Goal: Information Seeking & Learning: Learn about a topic

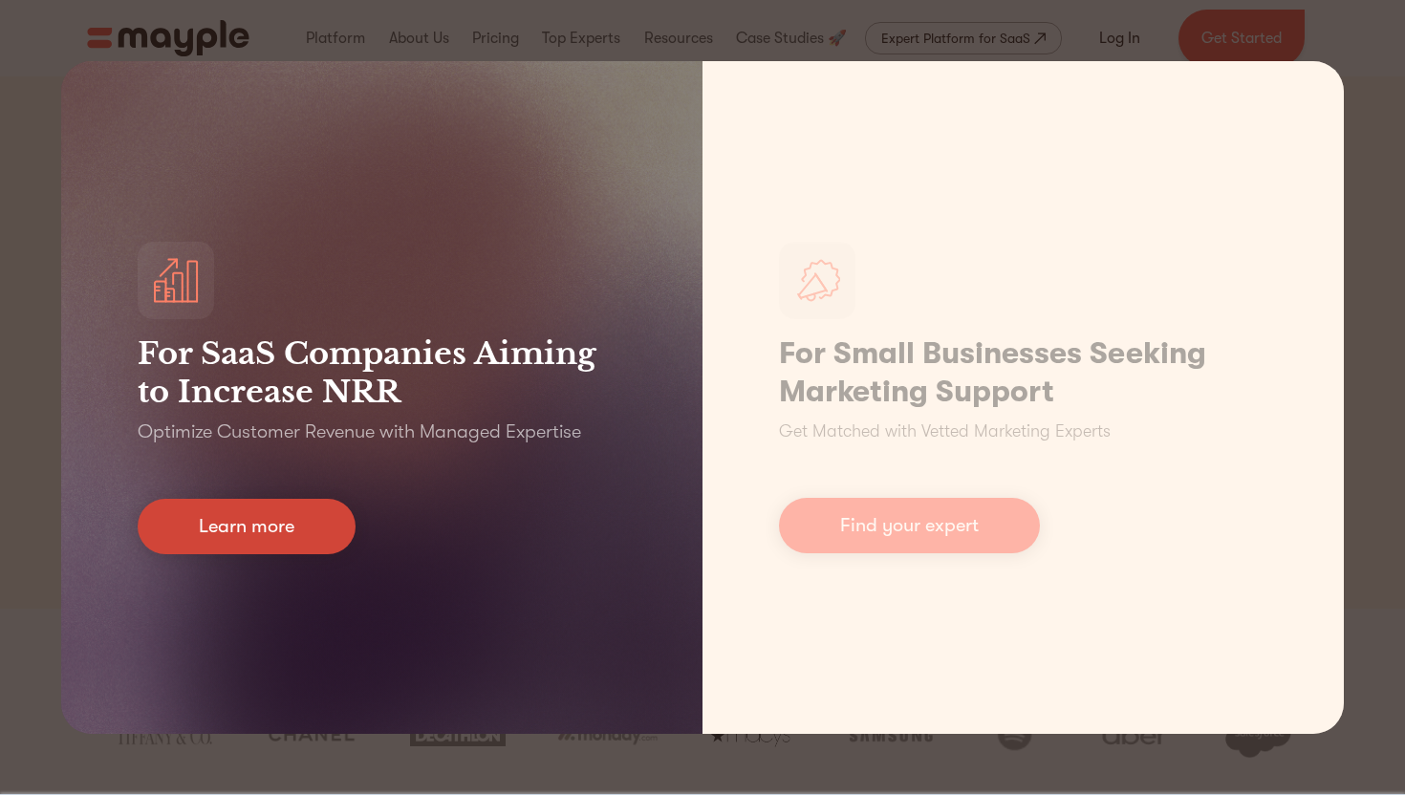
click at [276, 518] on link "Learn more" at bounding box center [247, 526] width 218 height 55
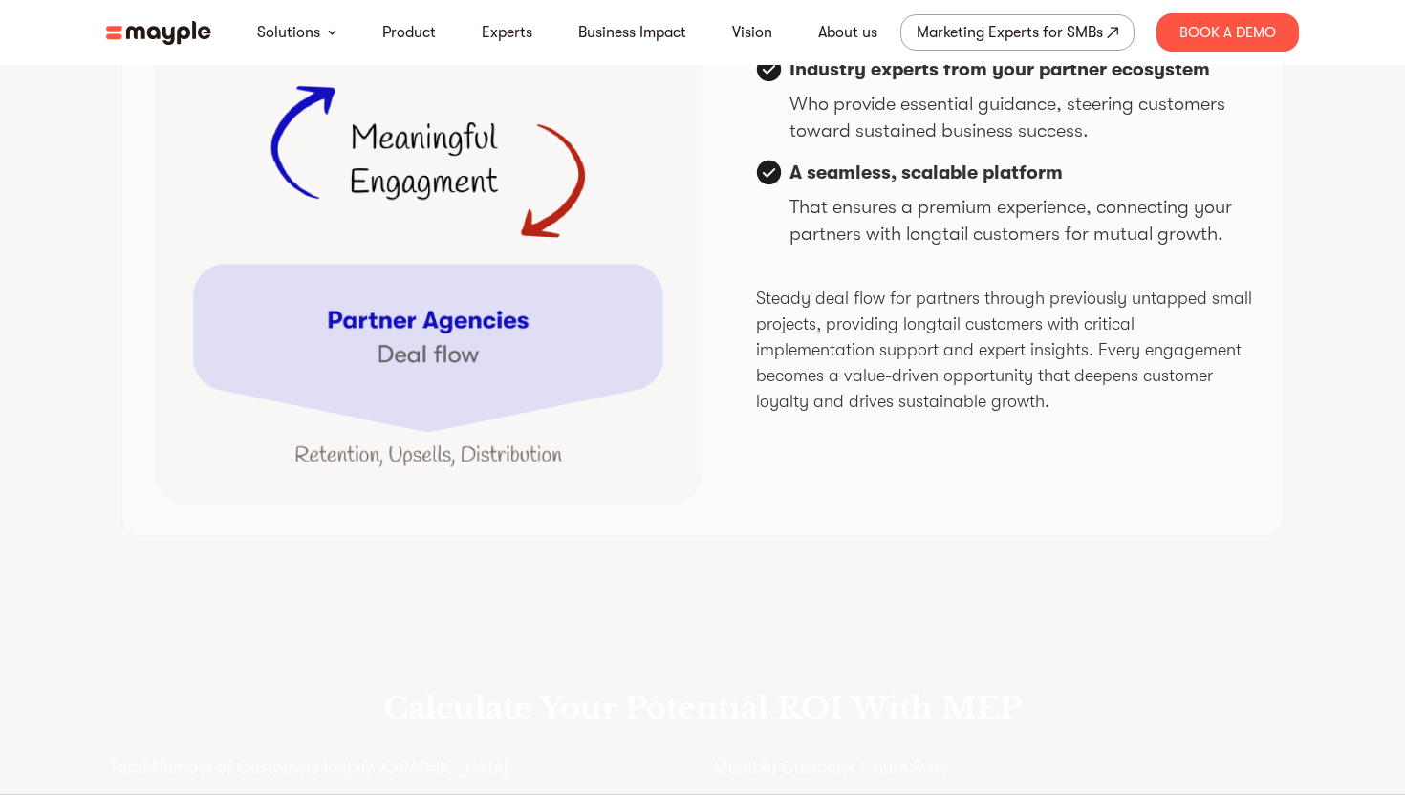
scroll to position [4984, 0]
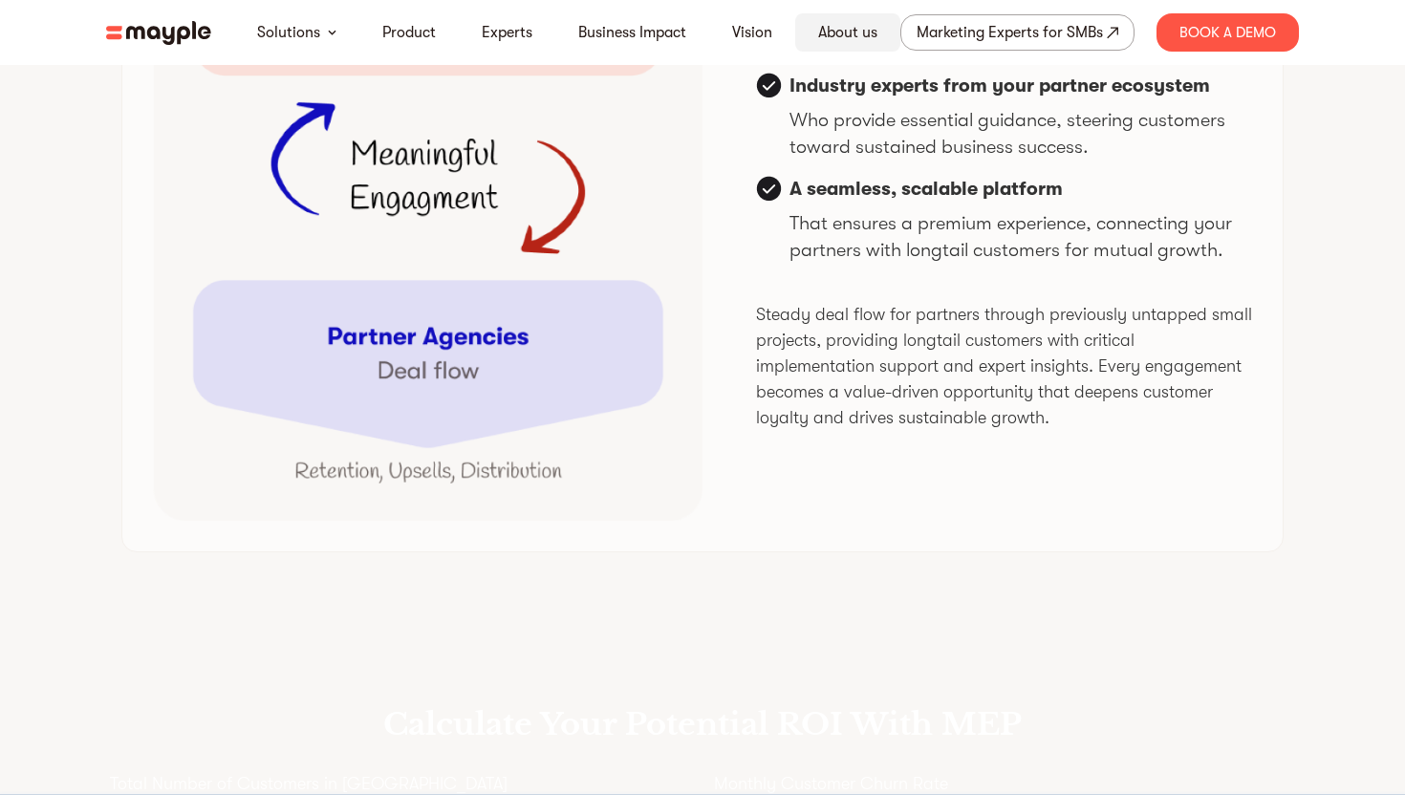
click at [856, 33] on link "About us" at bounding box center [847, 32] width 59 height 23
